Goal: Information Seeking & Learning: Find specific fact

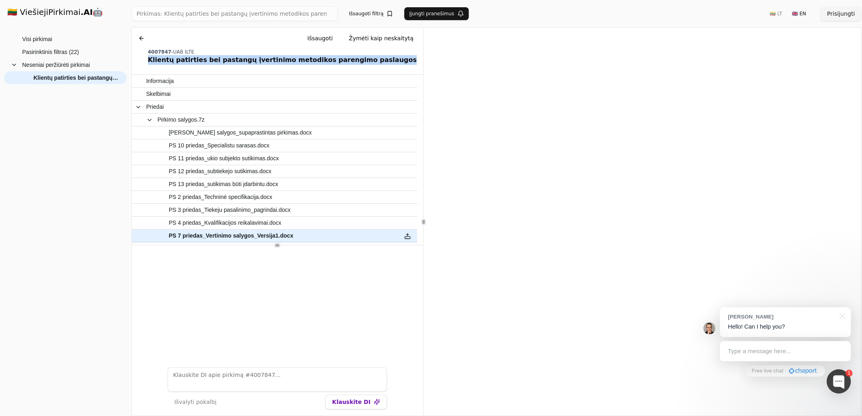
drag, startPoint x: 145, startPoint y: 59, endPoint x: 363, endPoint y: 63, distance: 217.7
click at [363, 63] on div "Chat Išsaugoti Žymėti kaip neskaitytą 4007847 - UAB ILTE Klientų patirties bei …" at bounding box center [277, 48] width 291 height 40
copy div "Klientų patirties bei pastangų įvertinimo metodikos parengimo paslaugos"
